Goal: Find specific page/section: Find specific page/section

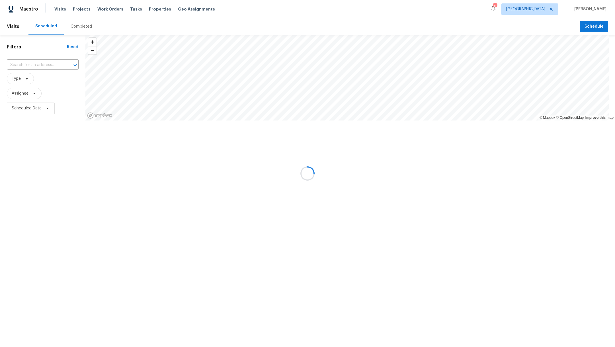
click at [81, 27] on div at bounding box center [307, 173] width 615 height 347
click at [80, 27] on div "Completed" at bounding box center [81, 27] width 21 height 6
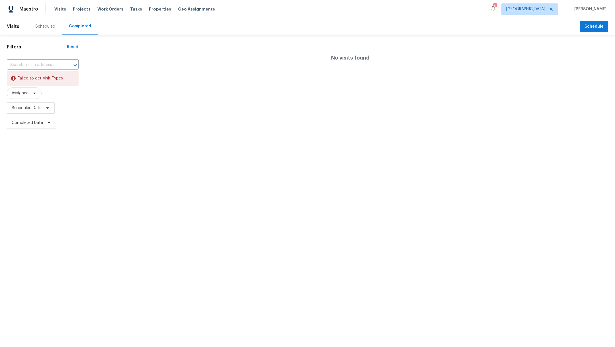
click at [34, 62] on input "text" at bounding box center [35, 65] width 56 height 9
type input "21827"
click at [23, 66] on div at bounding box center [307, 173] width 615 height 347
click at [24, 66] on div at bounding box center [307, 173] width 615 height 347
click at [27, 65] on div at bounding box center [307, 173] width 615 height 347
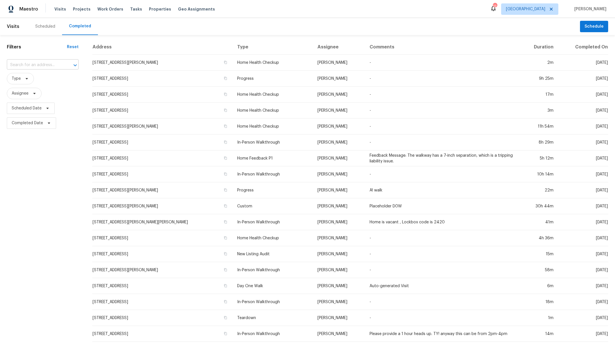
click at [53, 68] on input "text" at bounding box center [35, 65] width 56 height 9
type input "21827"
click at [65, 97] on li "[STREET_ADDRESS]" at bounding box center [43, 92] width 72 height 9
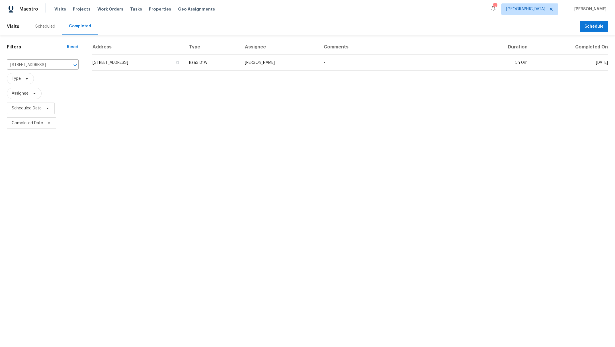
click at [38, 26] on div "Scheduled" at bounding box center [45, 27] width 20 height 6
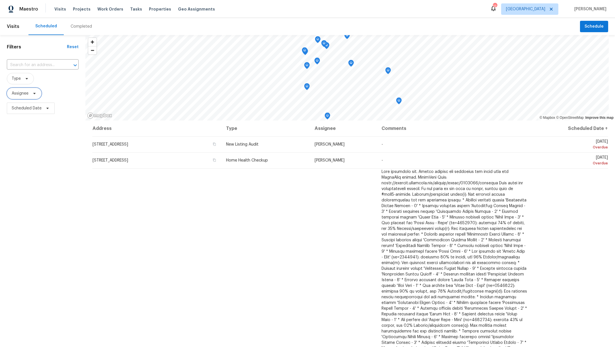
click at [24, 95] on span "Assignee" at bounding box center [20, 93] width 17 height 6
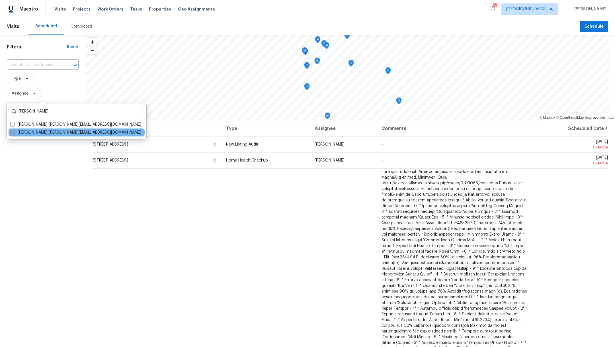
type input "[PERSON_NAME]"
click at [13, 134] on span at bounding box center [12, 132] width 5 height 5
click at [13, 133] on input "[PERSON_NAME] [PERSON_NAME][EMAIL_ADDRESS][DOMAIN_NAME]" at bounding box center [12, 131] width 4 height 4
checkbox input "true"
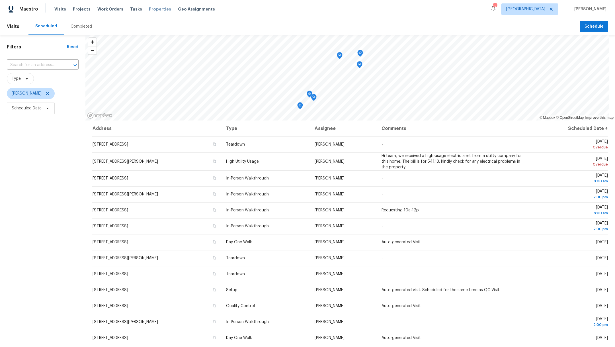
click at [149, 10] on span "Properties" at bounding box center [160, 9] width 22 height 6
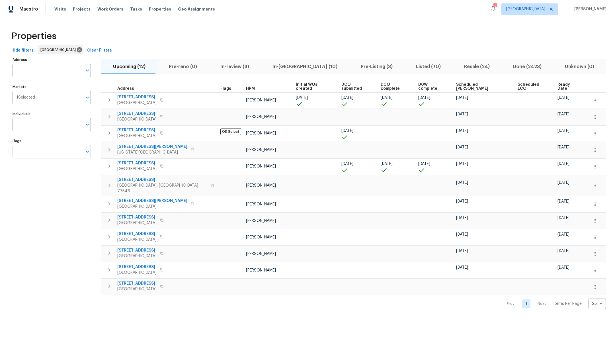
click at [21, 151] on input "Flags" at bounding box center [48, 151] width 70 height 13
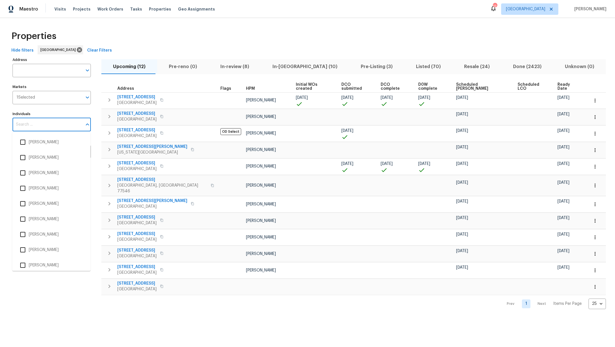
click at [32, 125] on input "Individuals" at bounding box center [48, 124] width 70 height 13
type input ","
type input "[PERSON_NAME]"
click at [22, 265] on input "checkbox" at bounding box center [23, 265] width 12 height 12
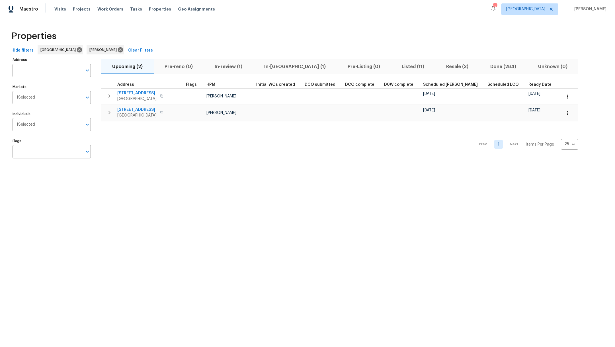
click at [219, 66] on span "In-review (1)" at bounding box center [228, 67] width 43 height 8
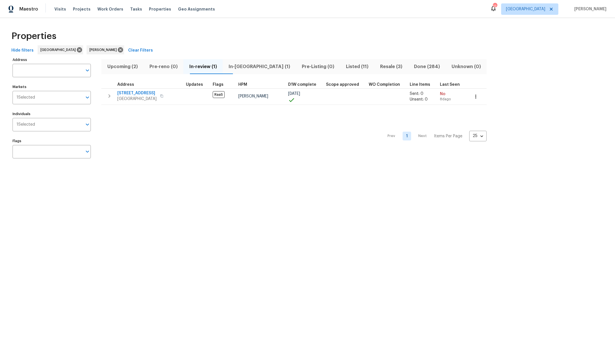
click at [247, 67] on span "In-[GEOGRAPHIC_DATA] (1)" at bounding box center [259, 67] width 66 height 8
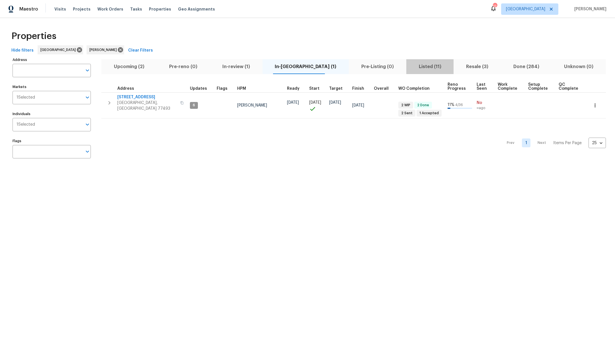
click at [409, 66] on span "Listed (11)" at bounding box center [429, 67] width 41 height 8
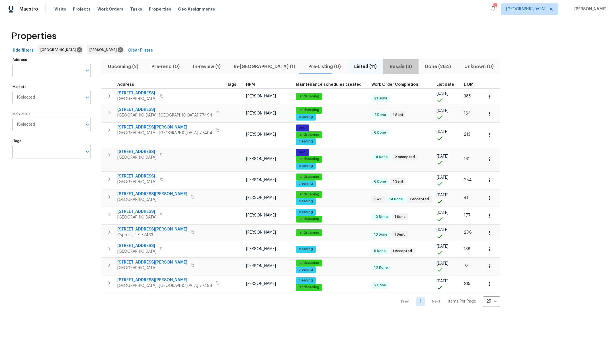
click at [386, 67] on span "Resale (3)" at bounding box center [400, 67] width 28 height 8
